Goal: Find specific page/section: Find specific page/section

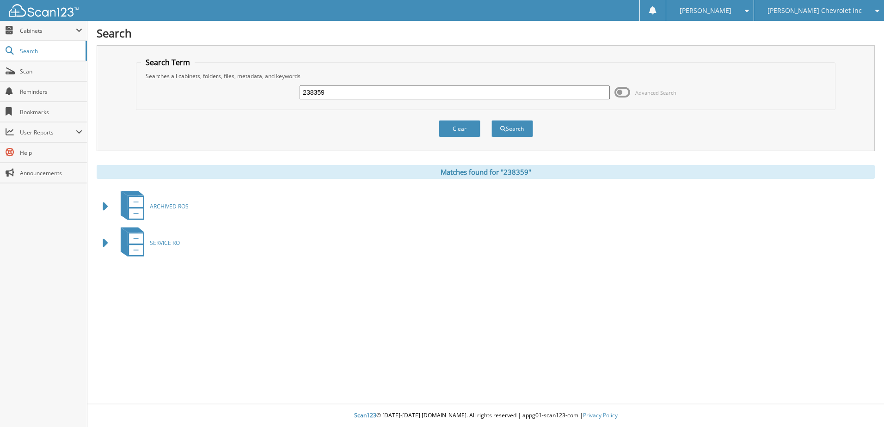
click at [330, 95] on input "238359" at bounding box center [454, 92] width 310 height 14
type input "M250177"
click at [491, 120] on button "Search" at bounding box center [512, 128] width 42 height 17
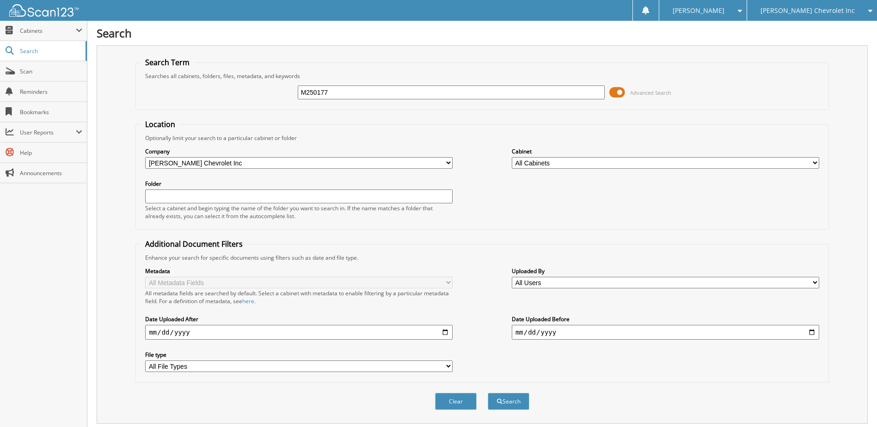
click at [621, 93] on span at bounding box center [617, 92] width 16 height 14
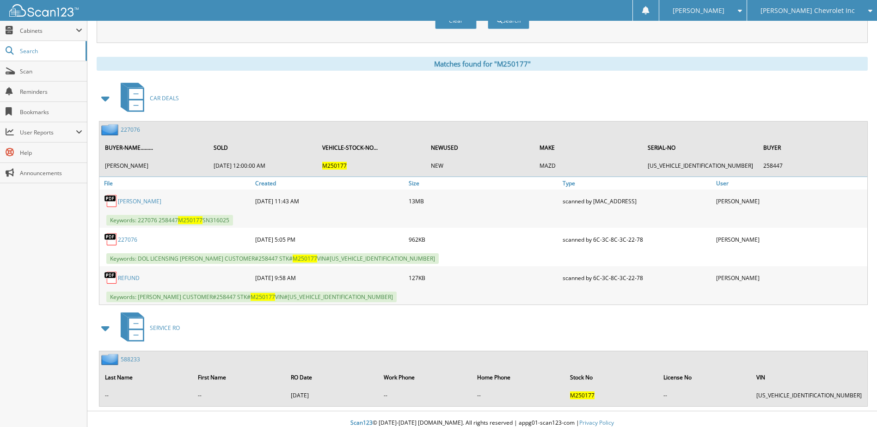
scroll to position [116, 0]
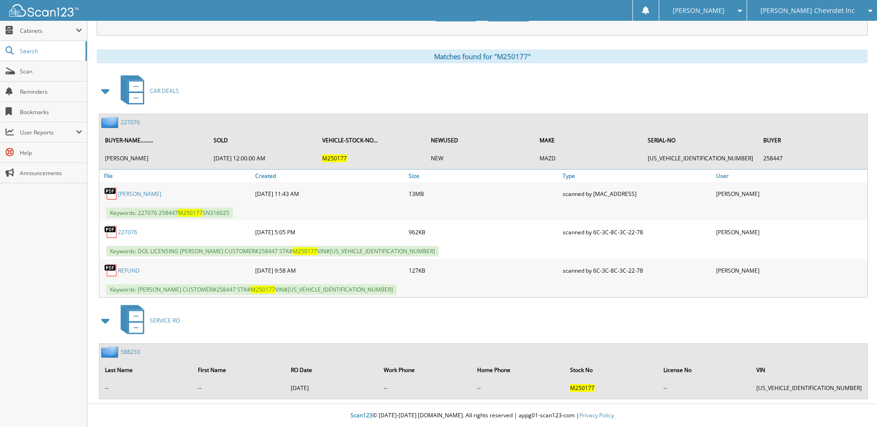
click at [129, 119] on link "227076" at bounding box center [130, 122] width 19 height 8
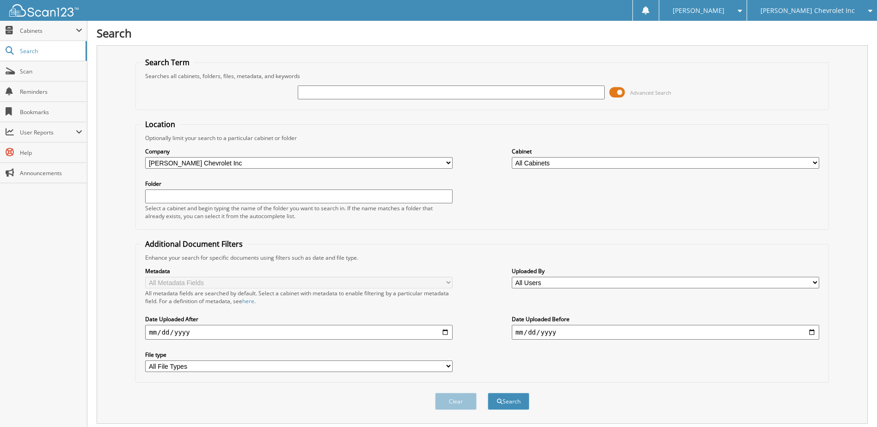
click at [316, 92] on input "text" at bounding box center [451, 92] width 307 height 14
click at [313, 93] on input "text" at bounding box center [451, 92] width 307 height 14
type input "229191"
click at [488, 393] on button "Search" at bounding box center [509, 401] width 42 height 17
click at [618, 92] on span at bounding box center [617, 92] width 16 height 14
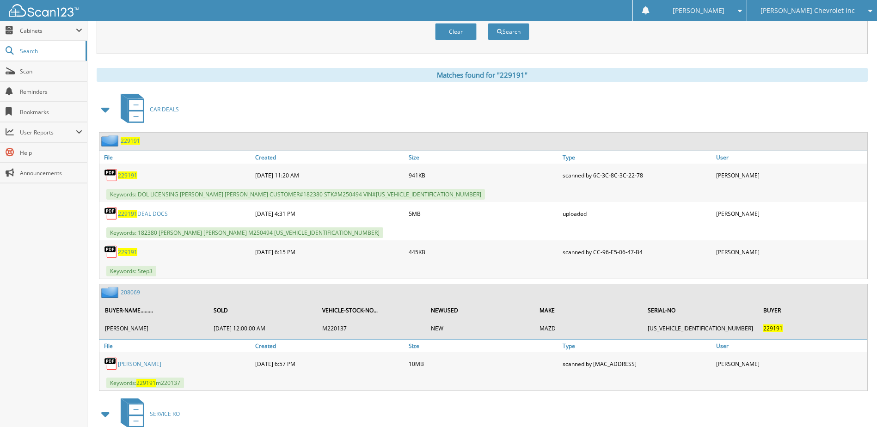
scroll to position [92, 0]
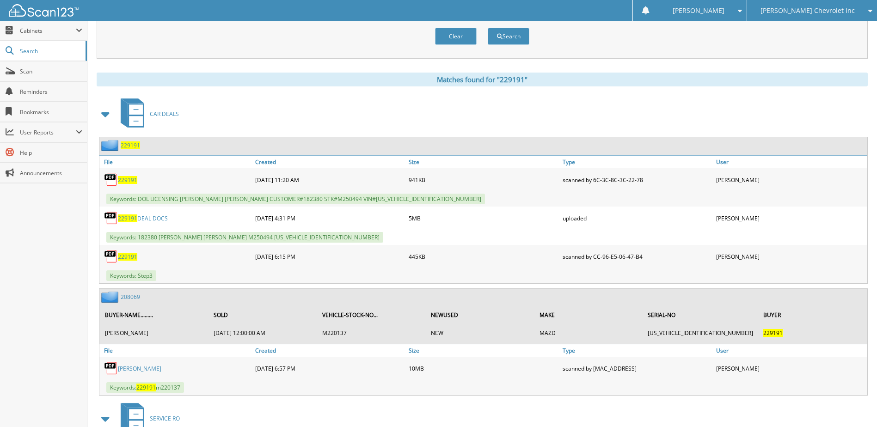
click at [130, 146] on span "229191" at bounding box center [130, 145] width 19 height 8
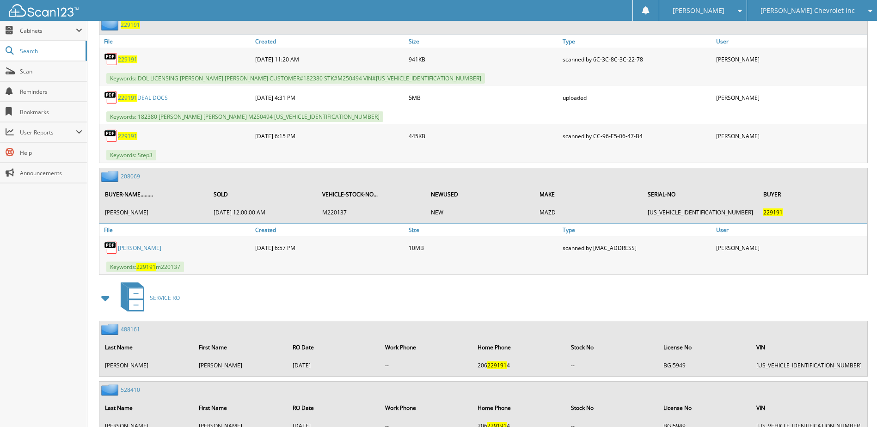
scroll to position [501, 0]
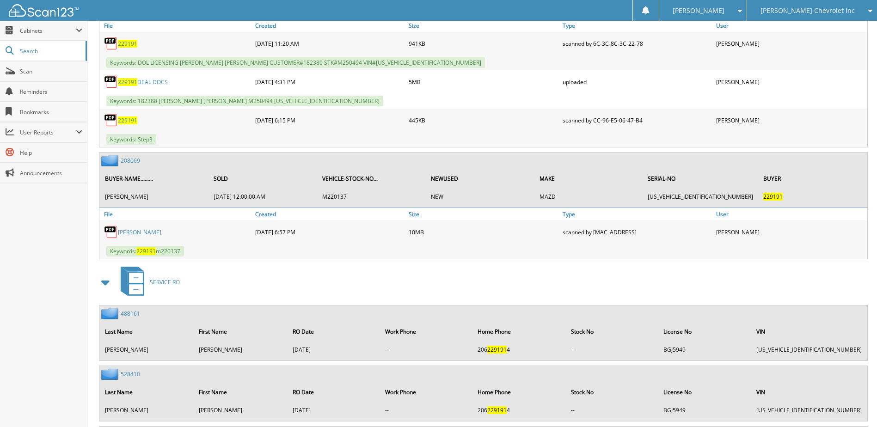
click at [131, 160] on link "208069" at bounding box center [130, 161] width 19 height 8
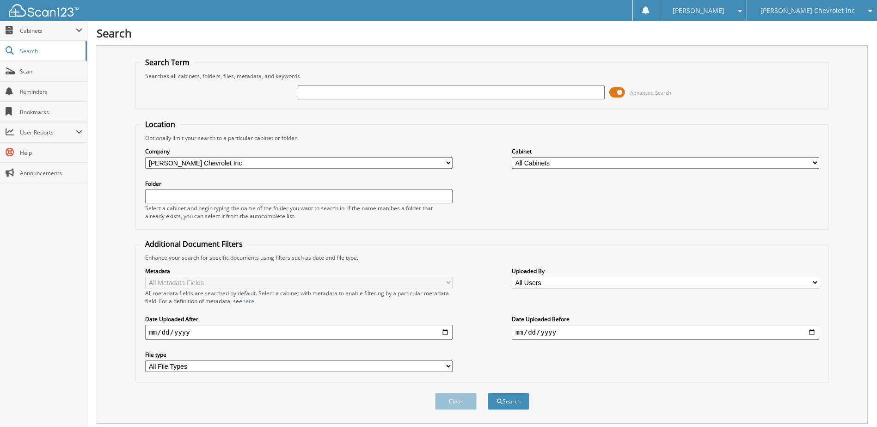
click at [304, 92] on input "text" at bounding box center [451, 92] width 307 height 14
type input "619279"
click at [488, 393] on button "Search" at bounding box center [509, 401] width 42 height 17
click at [615, 92] on span at bounding box center [617, 92] width 16 height 14
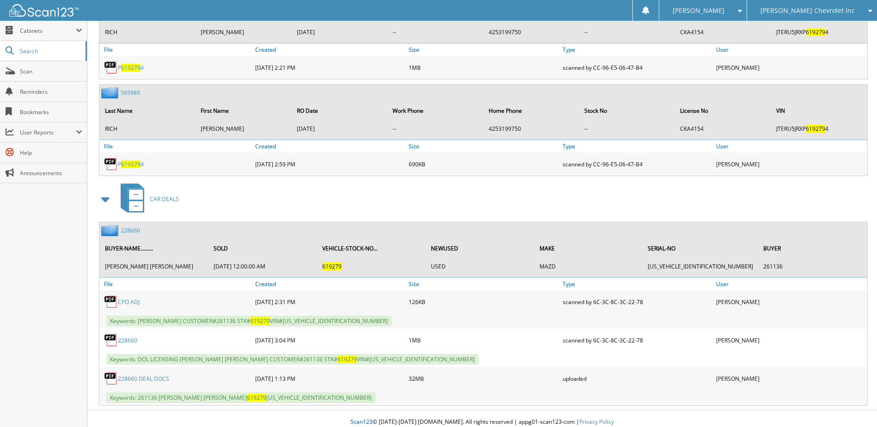
scroll to position [248, 0]
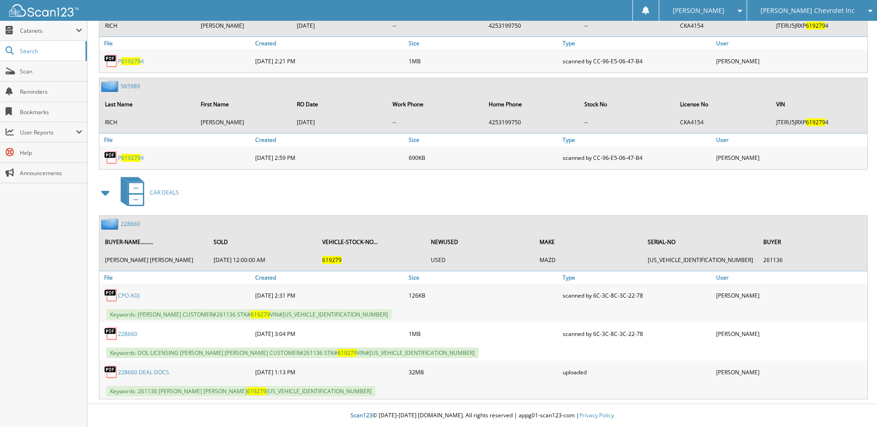
click at [130, 224] on link "228660" at bounding box center [130, 224] width 19 height 8
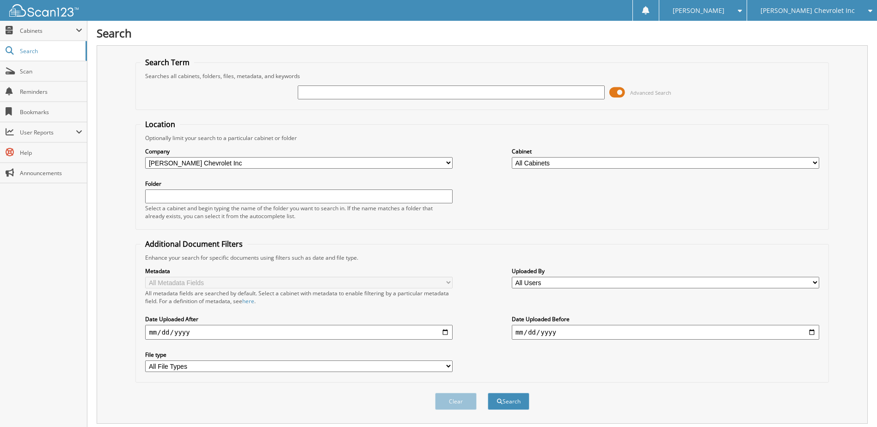
click at [307, 90] on input "text" at bounding box center [451, 92] width 307 height 14
type input "619192"
click at [488, 393] on button "Search" at bounding box center [509, 401] width 42 height 17
click at [618, 93] on span at bounding box center [617, 92] width 16 height 14
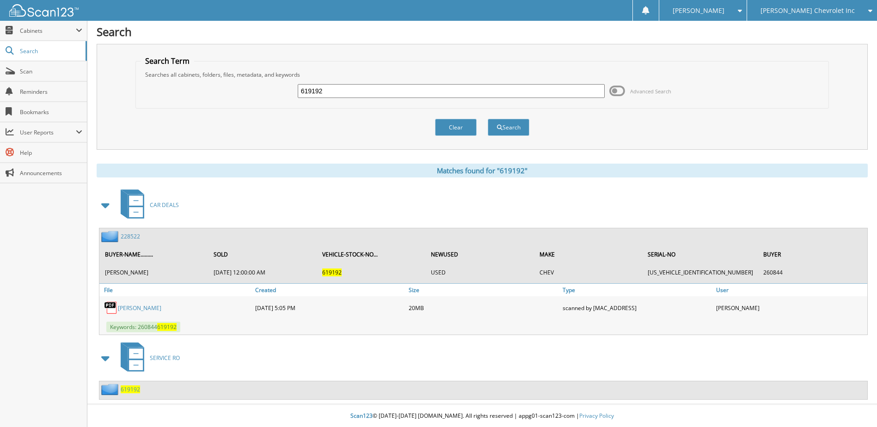
scroll to position [2, 0]
click at [130, 235] on link "228522" at bounding box center [130, 236] width 19 height 8
